Goal: Task Accomplishment & Management: Use online tool/utility

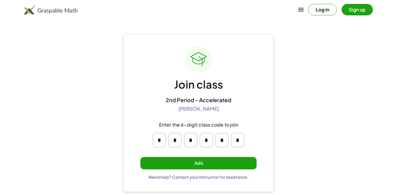
click at [226, 160] on button "Join" at bounding box center [198, 163] width 116 height 12
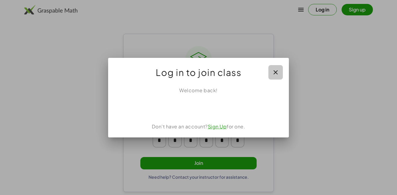
click at [273, 71] on icon "button" at bounding box center [275, 72] width 7 height 7
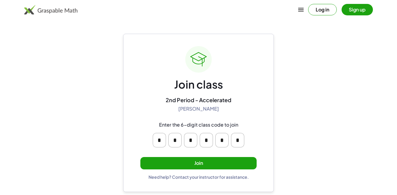
click at [223, 167] on button "Join" at bounding box center [198, 163] width 116 height 12
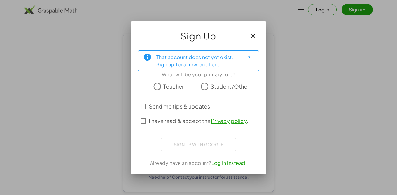
click at [213, 91] on label "Student/Other" at bounding box center [230, 86] width 39 height 12
click at [196, 125] on label "I have read & accept the Privacy policy ." at bounding box center [198, 121] width 99 height 14
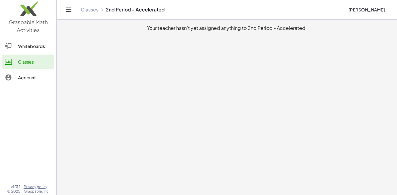
click at [23, 46] on div "Whiteboards" at bounding box center [34, 45] width 33 height 7
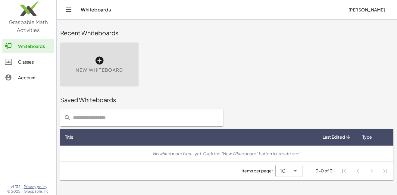
click at [77, 67] on span "New Whiteboard" at bounding box center [99, 70] width 47 height 7
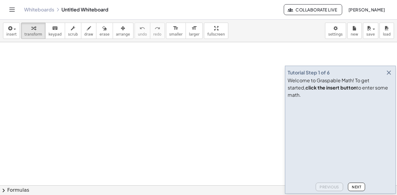
click at [395, 78] on div "Tutorial Step 1 of 6 Welcome to Graspable Math! To get started, click the inser…" at bounding box center [340, 130] width 111 height 128
click at [387, 76] on icon "button" at bounding box center [388, 72] width 7 height 7
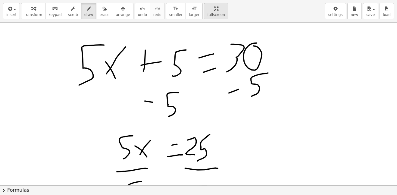
click at [220, 62] on div "insert select one: Math Expression Function Text Youtube Video Graphing Geometr…" at bounding box center [198, 97] width 397 height 195
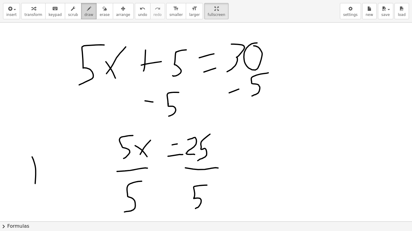
click at [84, 13] on span "draw" at bounding box center [88, 15] width 9 height 4
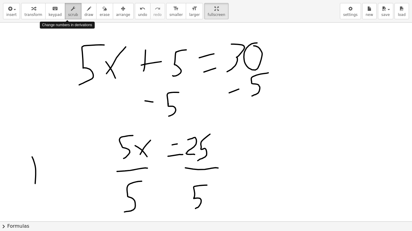
click at [71, 14] on span "scrub" at bounding box center [73, 15] width 10 height 4
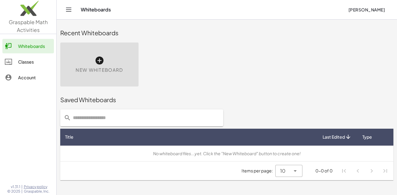
click at [27, 66] on link "Classes" at bounding box center [28, 62] width 52 height 14
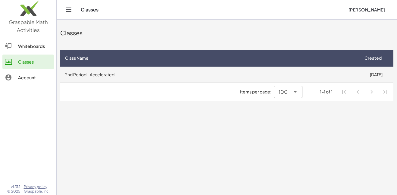
click at [177, 69] on td "2nd Period - Accelerated" at bounding box center [209, 75] width 299 height 16
